Goal: Navigation & Orientation: Find specific page/section

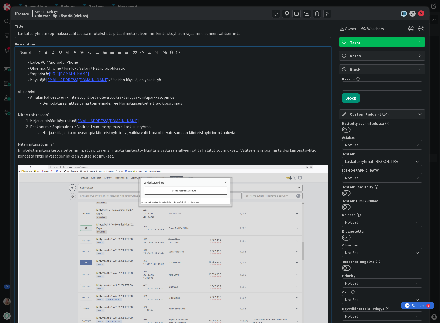
scroll to position [109, 0]
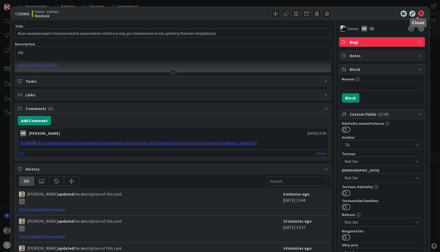
click at [418, 11] on icon at bounding box center [421, 14] width 6 height 6
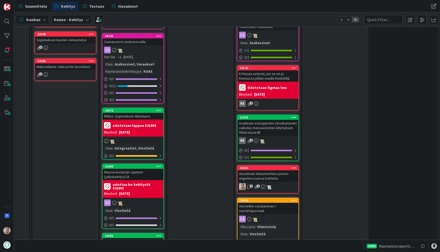
scroll to position [528, 0]
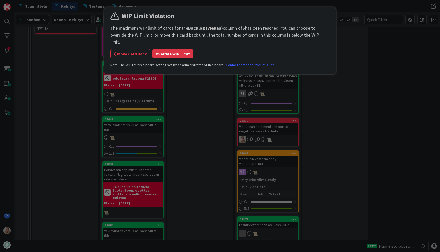
click at [179, 52] on div "WIP Limit Violation The maximum WIP limit of cards for the Backlog (Viekas) col…" at bounding box center [219, 41] width 219 height 60
click at [176, 49] on button "Override WIP Limit" at bounding box center [172, 53] width 41 height 9
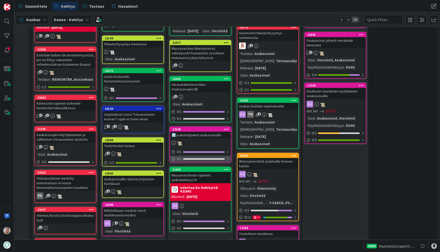
scroll to position [322, 0]
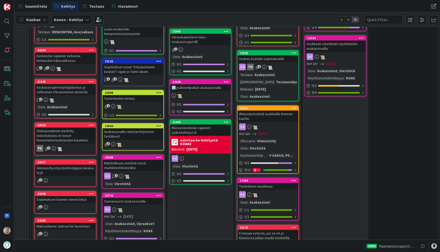
click at [201, 136] on div "Massaviestinnän rajaimet (jatkokehitys) UI" at bounding box center [200, 129] width 61 height 11
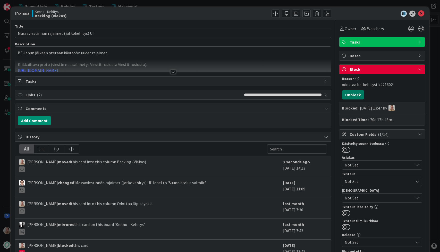
click at [355, 93] on button "Unblock" at bounding box center [353, 94] width 22 height 9
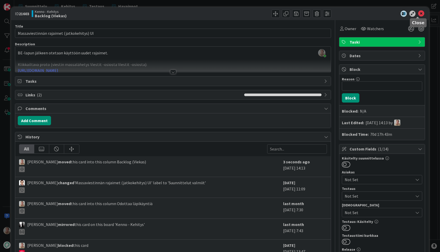
click at [418, 13] on icon at bounding box center [421, 14] width 6 height 6
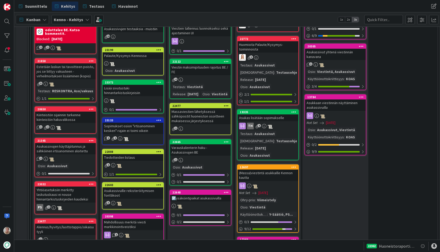
scroll to position [332, 0]
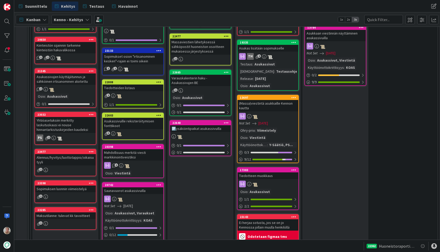
click at [193, 132] on div "🅿️ysäköintipaikat asukassivuilla" at bounding box center [200, 128] width 61 height 7
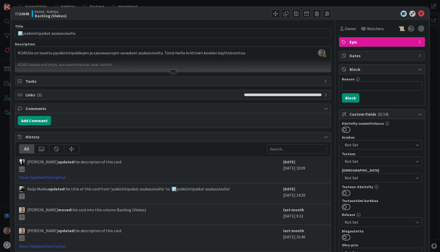
click at [185, 59] on div at bounding box center [173, 65] width 316 height 13
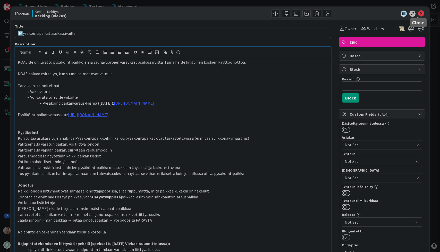
click at [418, 12] on icon at bounding box center [421, 14] width 6 height 6
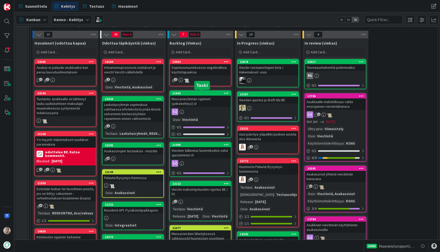
scroll to position [131, 0]
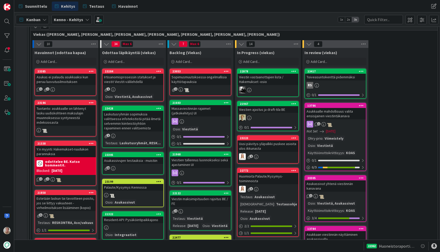
click at [128, 83] on div "Irtisanomisprosessin statukset ja viestit Viestit-välilehdellä" at bounding box center [132, 79] width 61 height 11
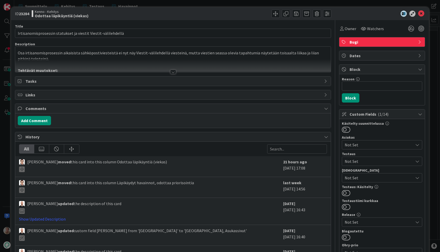
click at [139, 57] on p "Osa irtisanomisprosessin aikaisista sähköpostiviesteistä ei nyt näy Viestit-väl…" at bounding box center [173, 56] width 310 height 12
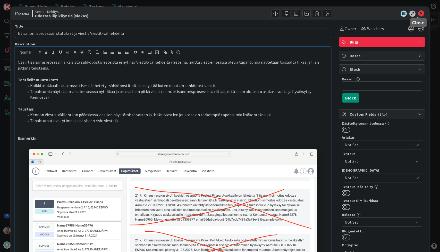
click at [418, 15] on icon at bounding box center [421, 14] width 6 height 6
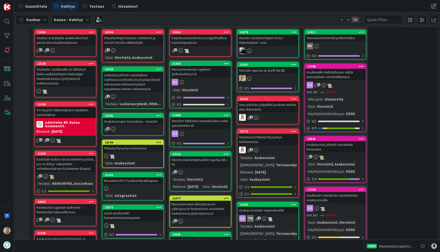
scroll to position [167, 0]
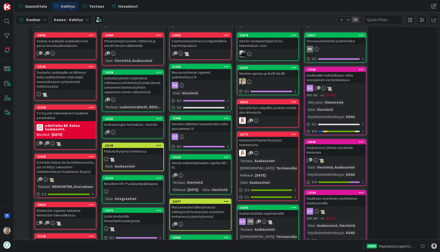
click at [71, 81] on div "Tuotanto: asukkaalle on lähtenyt lasku uudiskohteen maksulajin muunnoksessa syn…" at bounding box center [65, 79] width 61 height 21
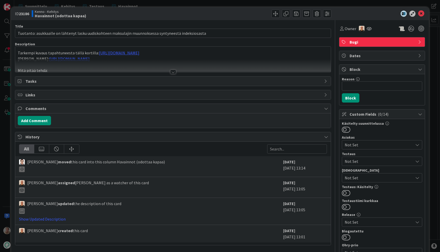
click at [186, 61] on div at bounding box center [173, 65] width 316 height 13
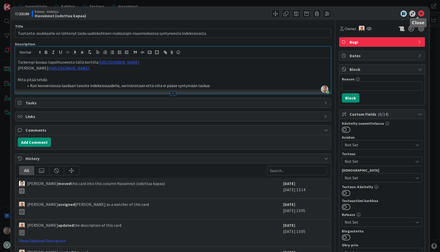
click at [418, 14] on icon at bounding box center [421, 14] width 6 height 6
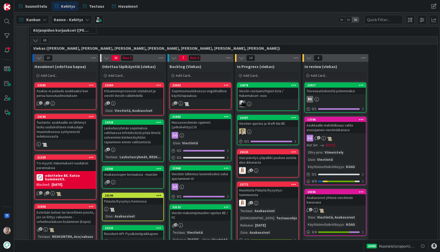
scroll to position [140, 0]
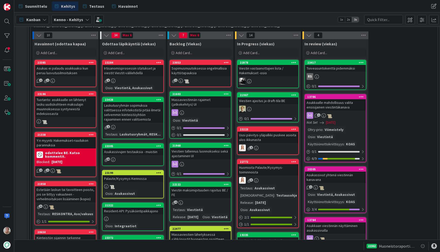
click at [352, 105] on div "Asukkaalle mahdollisuus valita ensisijainen viestintäkanava" at bounding box center [335, 104] width 61 height 11
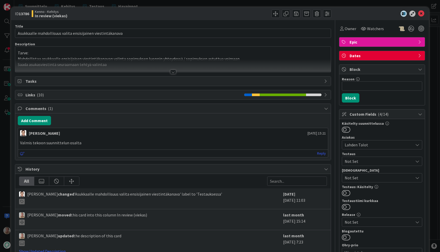
click at [132, 56] on p "Mahdollistaa asukkaalle ensisijaisen viestintäkanavan valinta sopimuksen luonni…" at bounding box center [173, 59] width 310 height 6
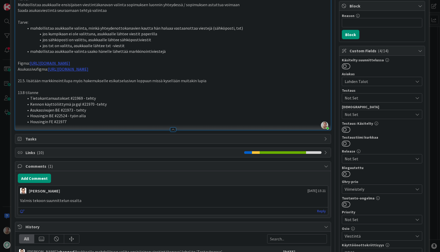
scroll to position [66, 0]
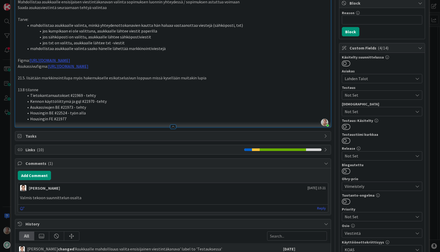
click at [63, 117] on li "Housingin FE #21977" at bounding box center [176, 119] width 304 height 6
copy li "21977"
click at [95, 118] on li "Housingin FE #21977" at bounding box center [176, 119] width 304 height 6
drag, startPoint x: 71, startPoint y: 114, endPoint x: 90, endPoint y: 112, distance: 18.6
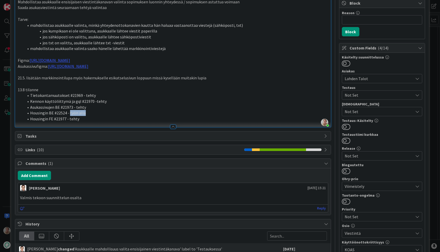
click at [90, 112] on li "Housingin BE #22524 - työn alla" at bounding box center [176, 113] width 304 height 6
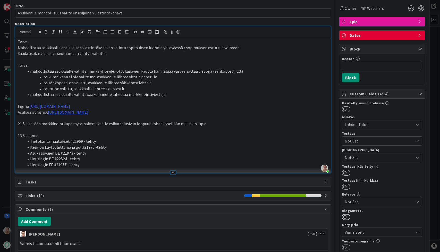
scroll to position [0, 0]
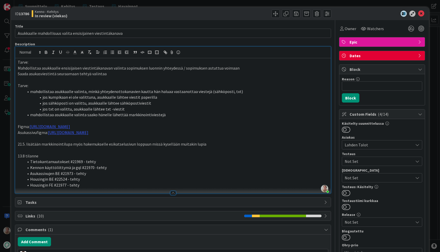
click at [21, 155] on p "13.8 tilanne" at bounding box center [173, 156] width 310 height 6
click at [224, 80] on p at bounding box center [173, 80] width 310 height 6
click at [418, 14] on icon at bounding box center [421, 14] width 6 height 6
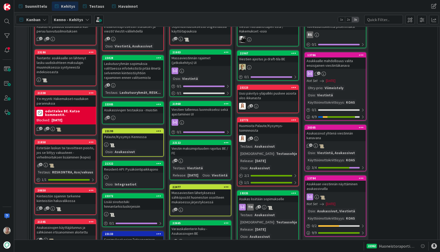
scroll to position [187, 0]
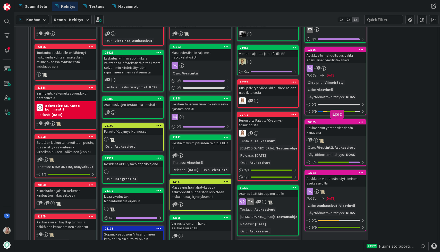
click at [336, 132] on div "Asukassivut yhtenä viestinnän kanavana" at bounding box center [335, 129] width 61 height 11
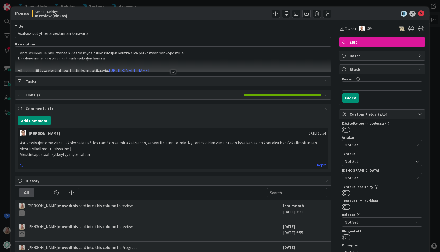
click at [174, 56] on p "Kahdensuuntainen viestintä asukassivujen kautta" at bounding box center [173, 59] width 310 height 6
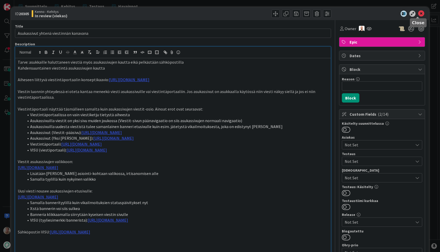
click at [418, 13] on icon at bounding box center [421, 14] width 6 height 6
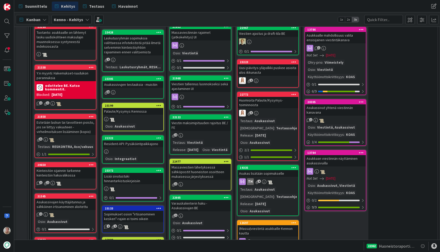
scroll to position [232, 0]
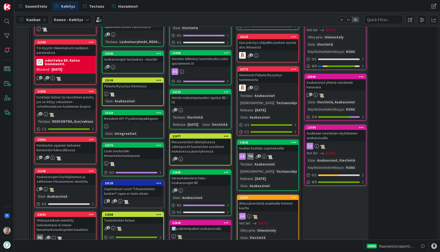
click at [346, 135] on div "Asukkaan viestinnän näyttäminen asukassivuilla" at bounding box center [335, 135] width 61 height 11
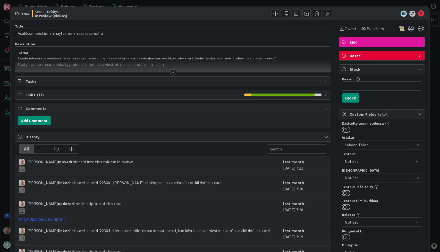
click at [157, 57] on p "Saada näytettyä asukkaalle asukassivuilla muukin viestintä kuin asukassivujen k…" at bounding box center [173, 59] width 310 height 6
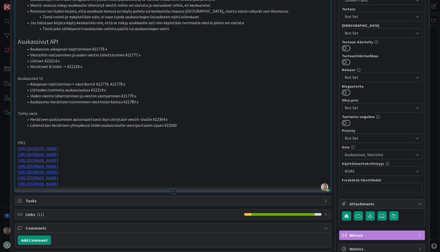
scroll to position [145, 0]
click at [167, 124] on li "Lähetetään herätteen yhteydessä linkki asukassivuille viestiportaalin sijaan #2…" at bounding box center [176, 125] width 304 height 6
copy li "22560"
click at [185, 124] on li "Lähetetään herätteen yhteydessä linkki asukassivuille viestiportaalin sijaan #2…" at bounding box center [176, 125] width 304 height 6
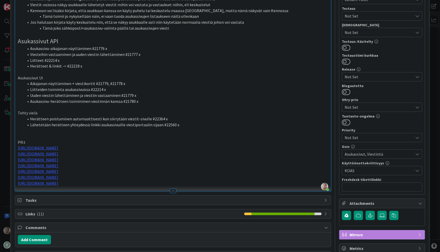
scroll to position [0, 0]
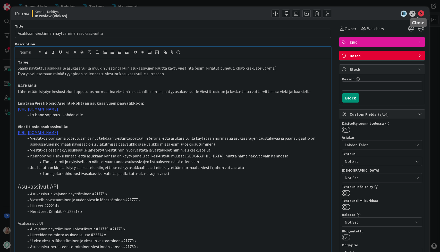
click at [418, 13] on icon at bounding box center [421, 14] width 6 height 6
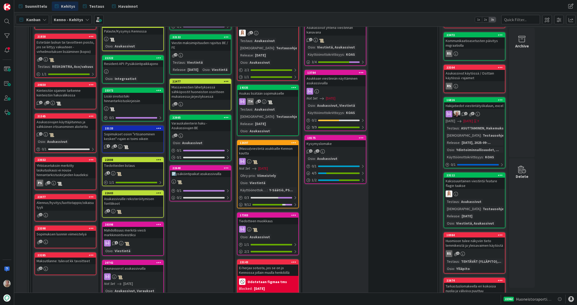
scroll to position [287, 0]
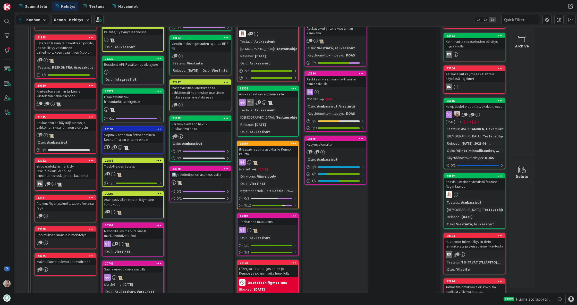
click at [333, 145] on div "Kysymyslomake" at bounding box center [335, 144] width 61 height 7
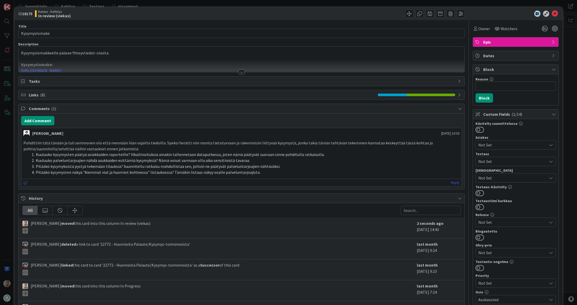
click at [148, 60] on div at bounding box center [242, 65] width 446 height 13
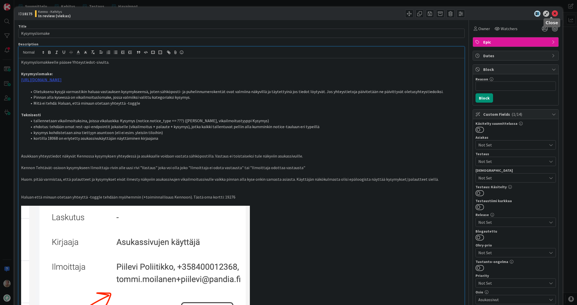
click at [439, 12] on icon at bounding box center [554, 14] width 6 height 6
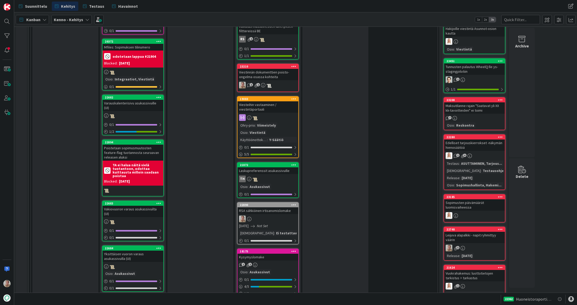
scroll to position [412, 0]
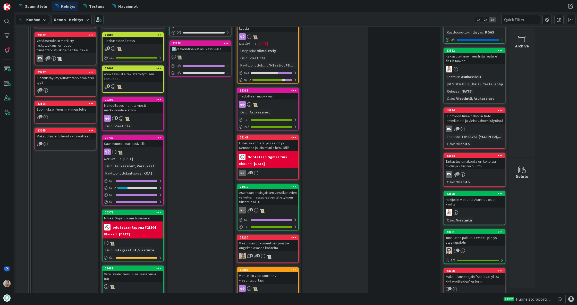
drag, startPoint x: 329, startPoint y: 147, endPoint x: 568, endPoint y: 84, distance: 247.1
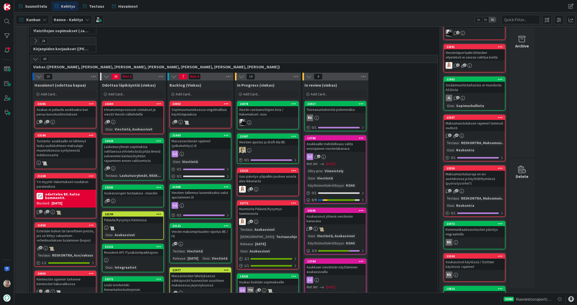
scroll to position [97, 0]
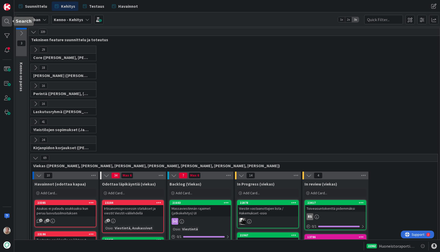
click at [5, 22] on div at bounding box center [7, 21] width 10 height 10
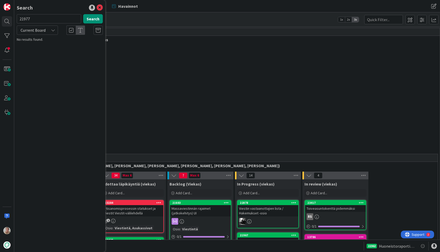
type input "21977"
click at [38, 31] on span "Current Board" at bounding box center [33, 30] width 25 height 5
click at [39, 49] on span "All Boards" at bounding box center [47, 52] width 54 height 8
click at [92, 20] on button "Search" at bounding box center [93, 18] width 20 height 9
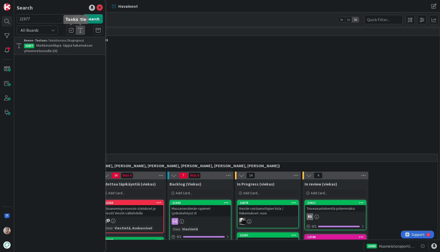
click at [46, 52] on span "Markkinointilupa -täppä hakemuksen yhteenvetosivulle (UI)" at bounding box center [58, 48] width 68 height 10
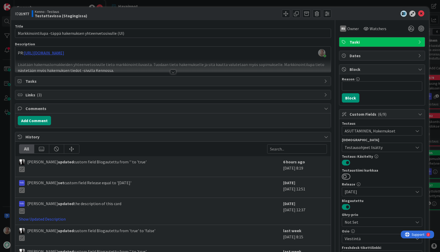
click at [419, 14] on icon at bounding box center [421, 14] width 6 height 6
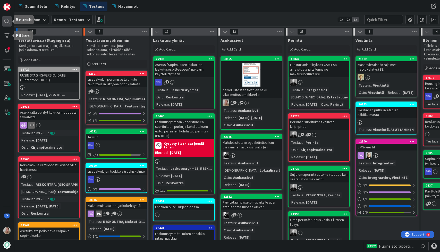
click at [3, 20] on div at bounding box center [7, 21] width 10 height 10
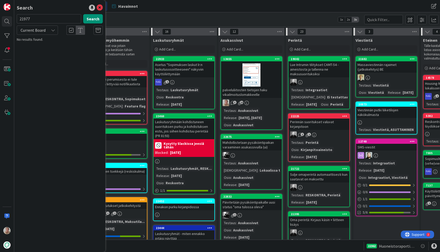
click at [43, 31] on span "Current Board" at bounding box center [33, 30] width 25 height 5
click at [41, 50] on span "All Boards" at bounding box center [47, 52] width 54 height 8
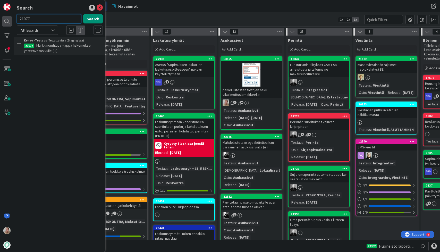
drag, startPoint x: 39, startPoint y: 19, endPoint x: 11, endPoint y: 18, distance: 28.1
click at [11, 18] on div "Search 21977 Search All Boards Current Board All Boards Kenno - Testaus › Testa…" at bounding box center [7, 126] width 14 height 252
paste input "2560"
type input "22560"
click at [86, 23] on button "Search" at bounding box center [93, 18] width 20 height 9
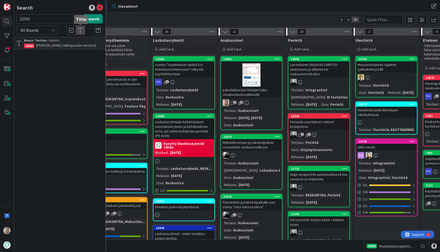
click at [60, 43] on span "Linkki sähköpostiin viestistä" at bounding box center [66, 45] width 60 height 5
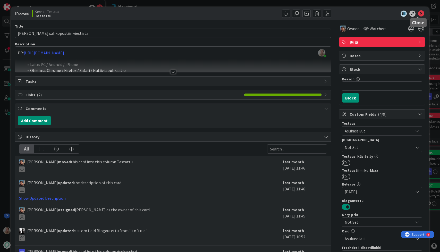
click at [418, 13] on icon at bounding box center [421, 14] width 6 height 6
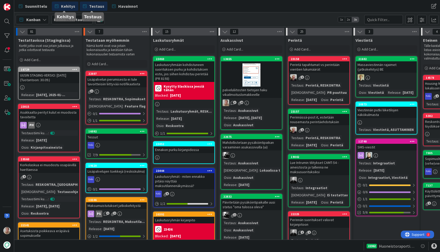
click at [69, 5] on span "Kehitys" at bounding box center [68, 6] width 14 height 6
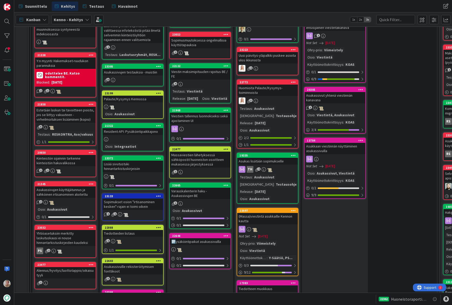
scroll to position [126, 0]
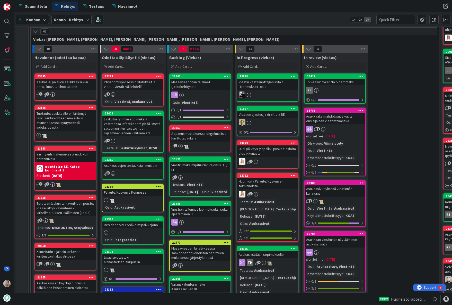
click at [340, 113] on div "Asukkaalle mahdollisuus valita ensisijainen viestintäkanava" at bounding box center [335, 118] width 61 height 11
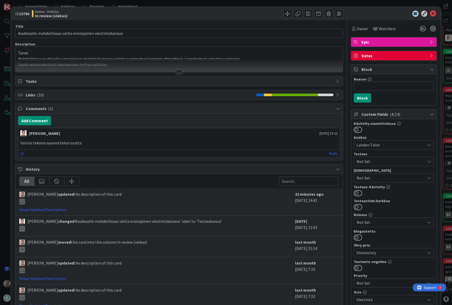
click at [64, 52] on p "Tarve:" at bounding box center [179, 53] width 322 height 6
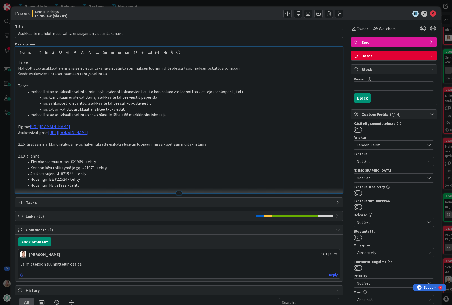
click at [80, 62] on p "Tarve:" at bounding box center [179, 62] width 322 height 6
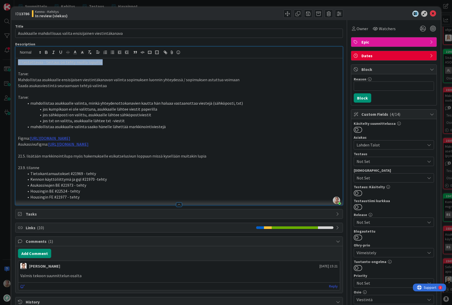
drag, startPoint x: 106, startPoint y: 64, endPoint x: -4, endPoint y: 51, distance: 110.4
click at [0, 51] on html "Suunnittelu Kehitys Testaus Havainnot Suunnittelu Kehitys Testaus Havainnot Kan…" at bounding box center [226, 152] width 452 height 305
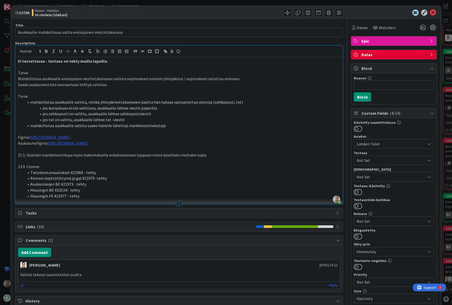
click at [374, 156] on div "Not Set" at bounding box center [394, 159] width 80 height 9
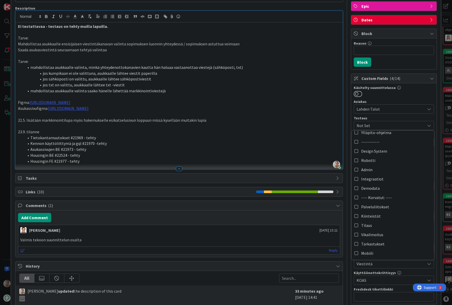
scroll to position [219, 0]
click at [258, 89] on li "mahdollistaa asukkaalle valinta saako hänelle lähettää markkinointiviestejä" at bounding box center [182, 91] width 316 height 6
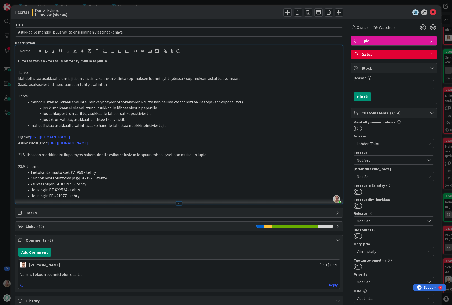
scroll to position [0, 0]
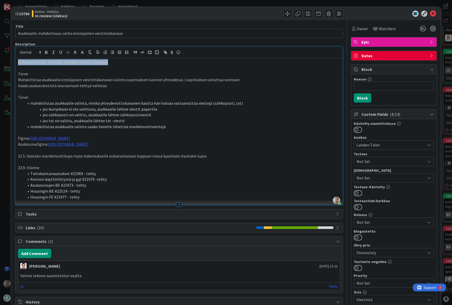
drag, startPoint x: 120, startPoint y: 64, endPoint x: 9, endPoint y: 59, distance: 110.8
click at [9, 59] on div "ID 13786 Kenno - Kehitys In review (viekas) Title 59 / 128 Asukkaalle mahdollis…" at bounding box center [226, 152] width 452 height 305
copy strong "Ei testattavaa - testaus on tehty muilla lapuilla."
click at [431, 13] on icon at bounding box center [433, 14] width 6 height 6
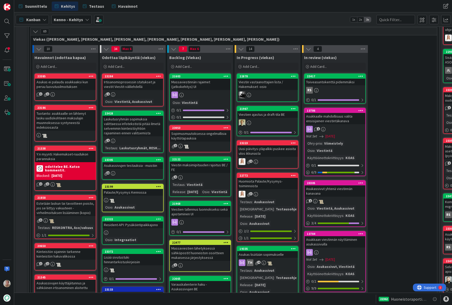
click at [342, 190] on div "Asukassivut yhtenä viestinnän kanavana" at bounding box center [335, 190] width 61 height 11
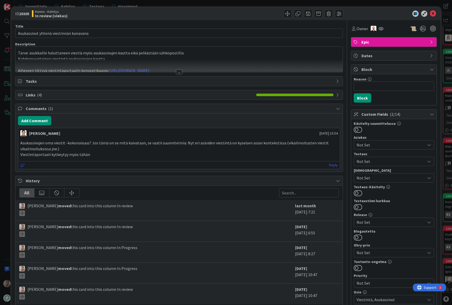
click at [146, 50] on p "Tarve: asukkaille haluttaneen viestiä myös asukassivujen kautta eikä pelkästään…" at bounding box center [179, 53] width 322 height 6
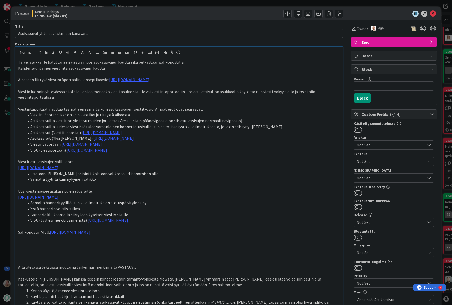
click at [132, 60] on p "Tarve: asukkaille haluttaneen viestiä myös asukassivujen kautta eikä pelkästään…" at bounding box center [179, 62] width 322 height 6
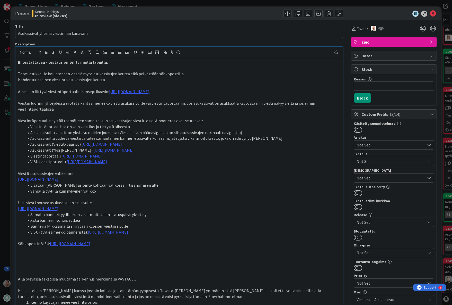
click at [432, 13] on icon at bounding box center [433, 14] width 6 height 6
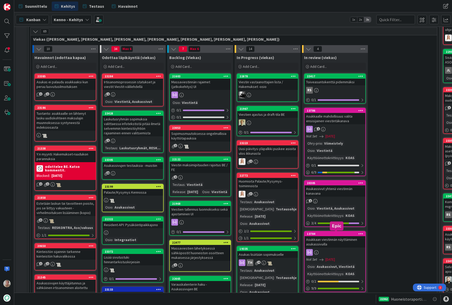
click at [337, 243] on div "Asukkaan viestinnän näyttäminen asukassivuilla" at bounding box center [335, 241] width 61 height 11
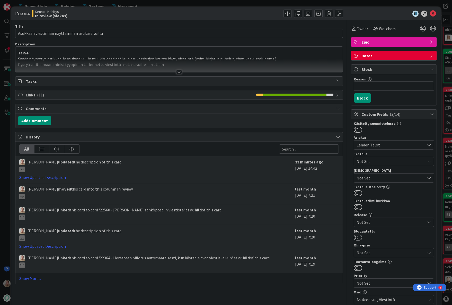
click at [70, 54] on p "Tarve:" at bounding box center [179, 53] width 322 height 6
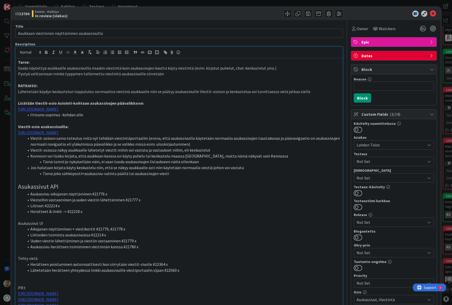
click at [72, 61] on p "Tarve:" at bounding box center [179, 62] width 322 height 6
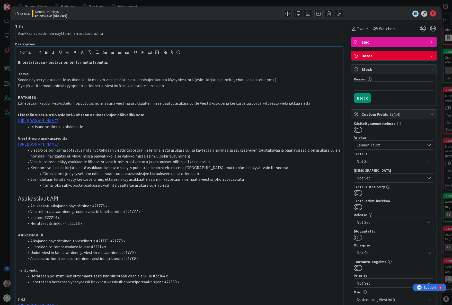
click at [151, 89] on p at bounding box center [179, 92] width 322 height 6
click at [432, 13] on icon at bounding box center [433, 14] width 6 height 6
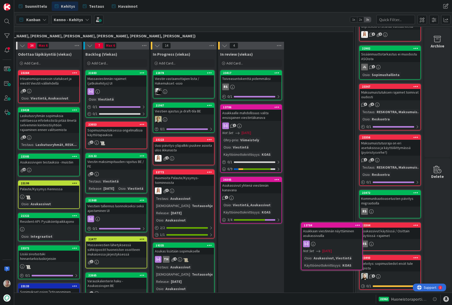
scroll to position [134, 88]
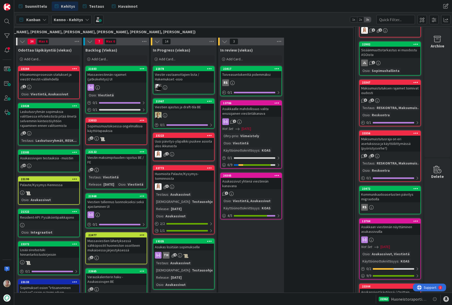
click at [414, 220] on icon at bounding box center [416, 221] width 5 height 4
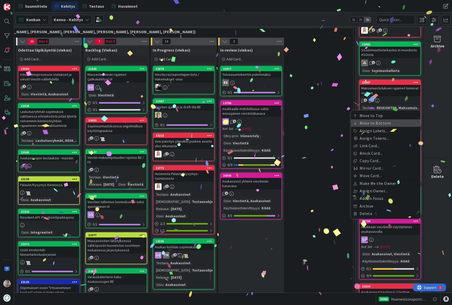
click at [370, 122] on link "Move to Bottom" at bounding box center [386, 122] width 70 height 7
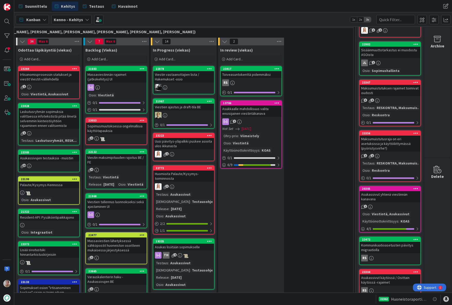
click at [414, 188] on icon at bounding box center [416, 188] width 5 height 4
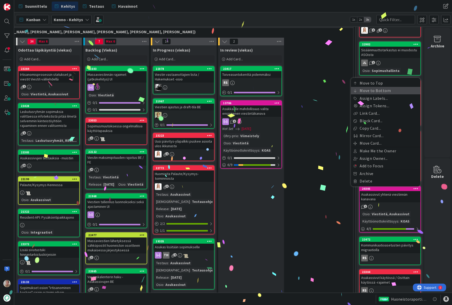
click at [363, 92] on link "Move to Bottom" at bounding box center [386, 90] width 70 height 7
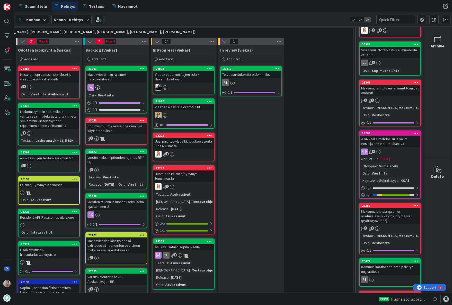
click at [414, 133] on icon at bounding box center [416, 133] width 5 height 4
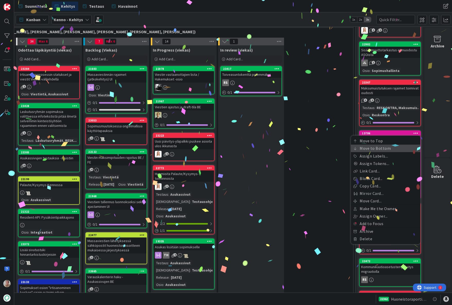
click at [383, 146] on link "Move to Bottom" at bounding box center [386, 147] width 70 height 7
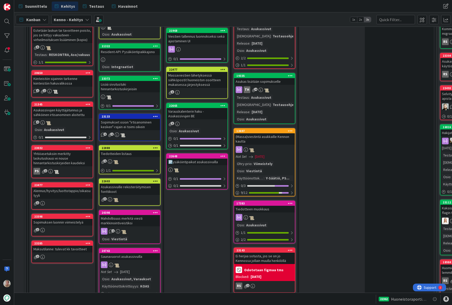
scroll to position [276, 3]
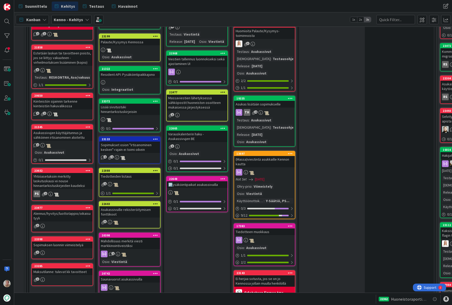
click at [129, 109] on div "Lisää sivutustuki hinnantarkistuskirjeisiin" at bounding box center [129, 108] width 61 height 11
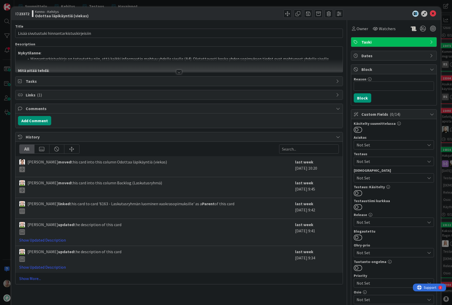
click at [131, 56] on li "Hinnantarkistuskirje on toteutettu niin, että kaikki informaatio mahtuu yhdelle…" at bounding box center [182, 59] width 316 height 6
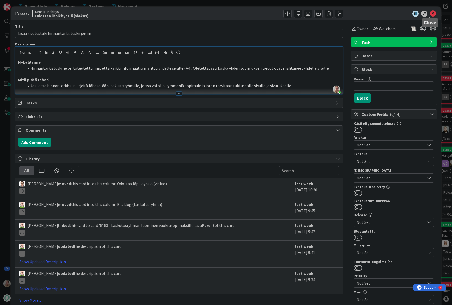
click at [431, 13] on icon at bounding box center [433, 14] width 6 height 6
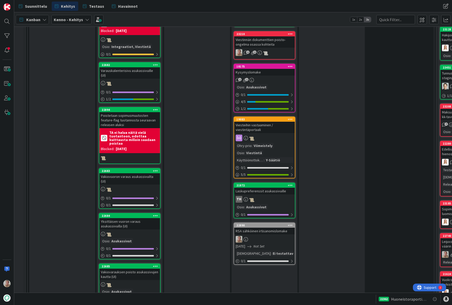
scroll to position [511, 3]
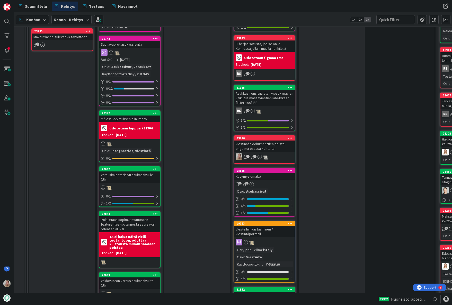
click at [269, 145] on div "Viestinnän dokumenttien poisto-ongelma osassa kohteita" at bounding box center [264, 145] width 61 height 11
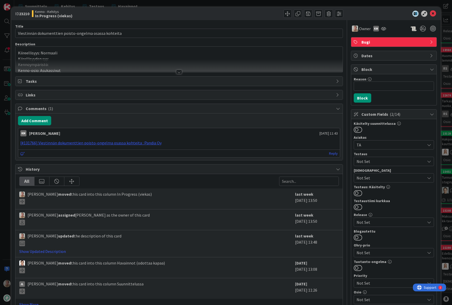
click at [105, 60] on div at bounding box center [178, 65] width 327 height 13
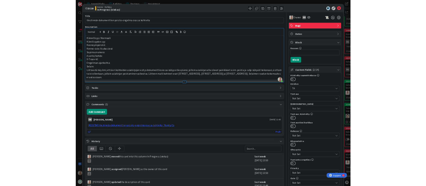
scroll to position [145, 0]
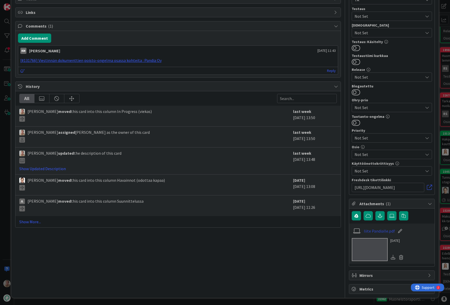
click at [374, 230] on link "liite Pandialle.pdf" at bounding box center [379, 231] width 31 height 6
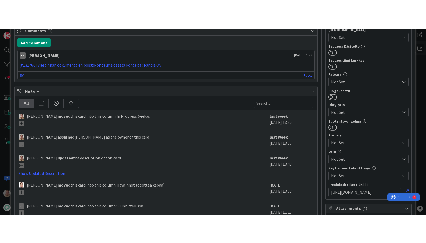
scroll to position [0, 0]
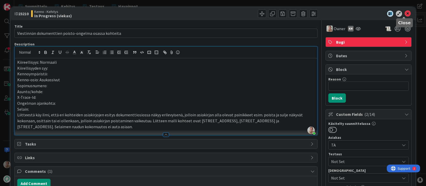
click at [404, 12] on icon at bounding box center [407, 14] width 6 height 6
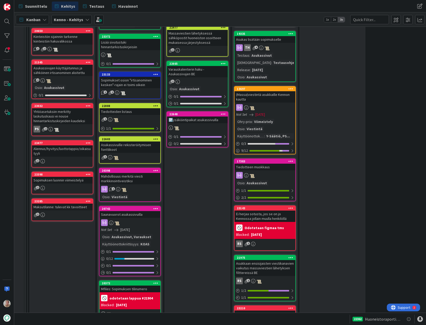
scroll to position [516, 3]
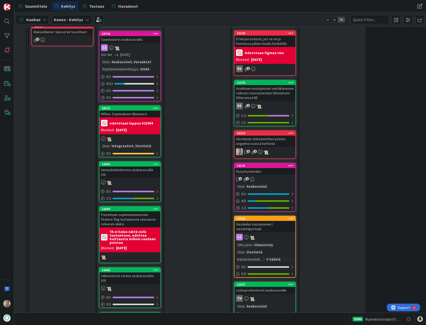
click at [289, 132] on icon at bounding box center [290, 133] width 5 height 4
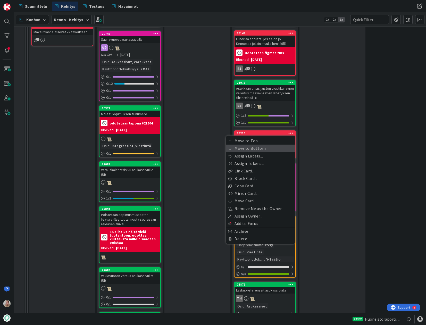
click at [258, 148] on link "Move to Bottom" at bounding box center [261, 147] width 70 height 7
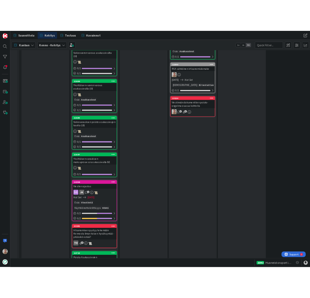
scroll to position [762, 3]
